Goal: Task Accomplishment & Management: Manage account settings

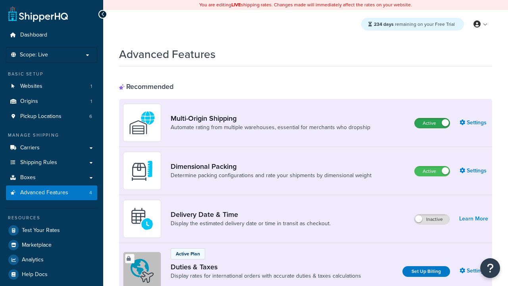
click at [432, 123] on label "Active" at bounding box center [432, 123] width 35 height 10
click at [432, 172] on label "Active" at bounding box center [432, 171] width 35 height 10
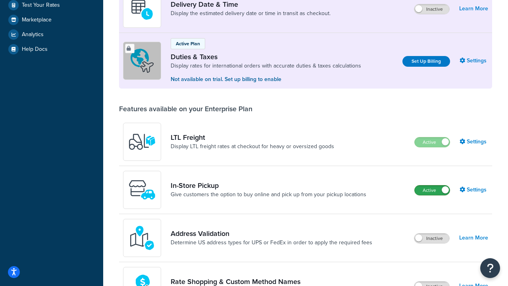
click at [432, 191] on label "Active" at bounding box center [432, 190] width 35 height 10
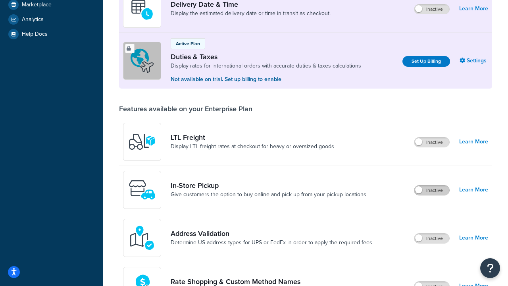
scroll to position [195, 0]
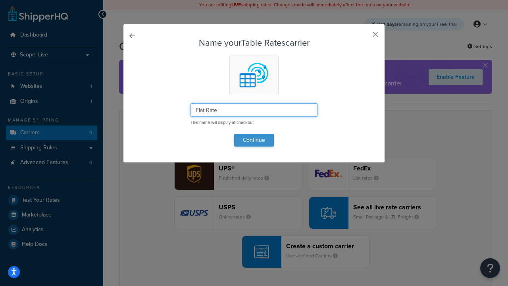
type input "Flat Rate"
click at [254, 140] on button "Continue" at bounding box center [254, 140] width 40 height 13
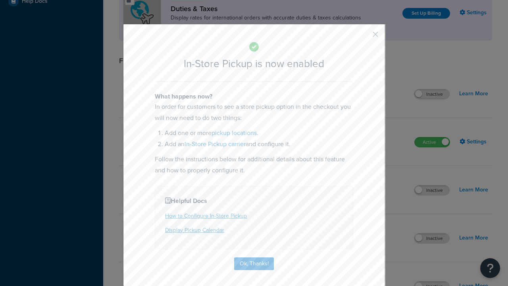
click at [364, 37] on button "button" at bounding box center [364, 37] width 2 height 2
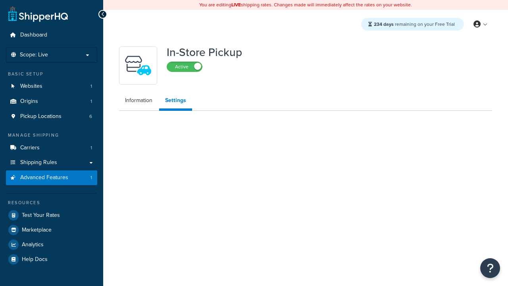
select select "inline"
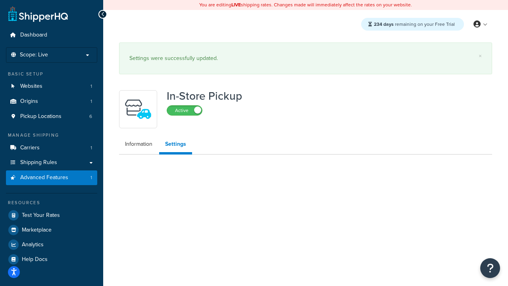
select select "inline"
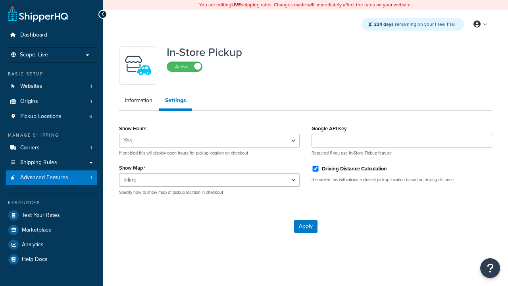
select select "inline"
click at [41, 116] on span "Pickup Locations" at bounding box center [40, 116] width 41 height 7
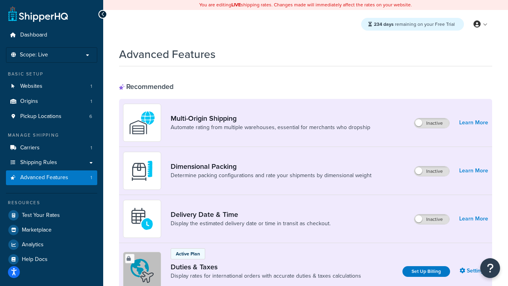
select select "inline"
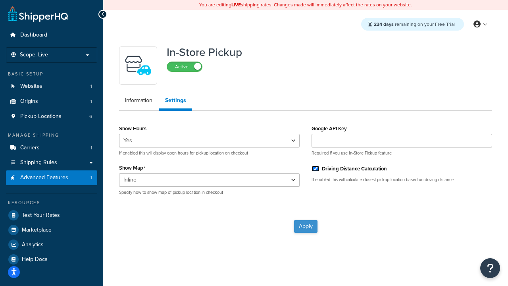
click at [316, 169] on input "Driving Distance Calculation" at bounding box center [316, 169] width 8 height 6
checkbox input "false"
click at [306, 226] on button "Apply" at bounding box center [305, 226] width 23 height 13
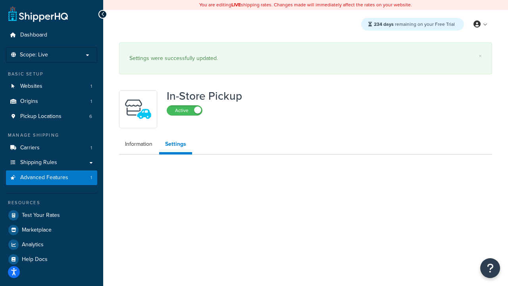
select select "inline"
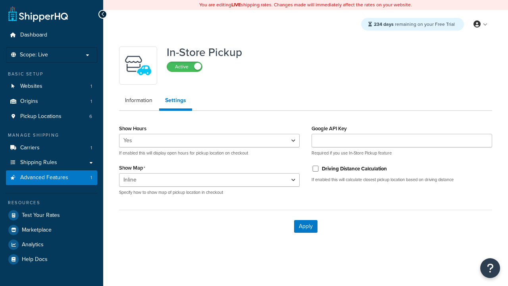
select select "inline"
click at [41, 116] on span "Pickup Locations" at bounding box center [40, 116] width 41 height 7
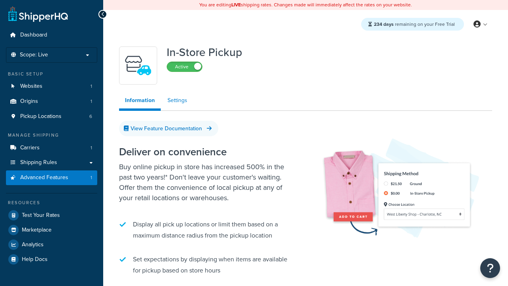
click at [177, 101] on link "Settings" at bounding box center [178, 101] width 32 height 16
select select "inline"
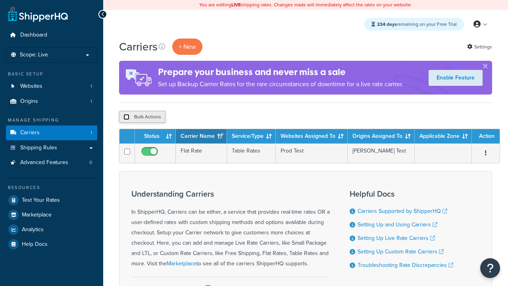
click at [126, 118] on input "checkbox" at bounding box center [126, 117] width 6 height 6
checkbox input "true"
click at [0, 0] on button "Delete" at bounding box center [0, 0] width 0 height 0
